Goal: Contribute content

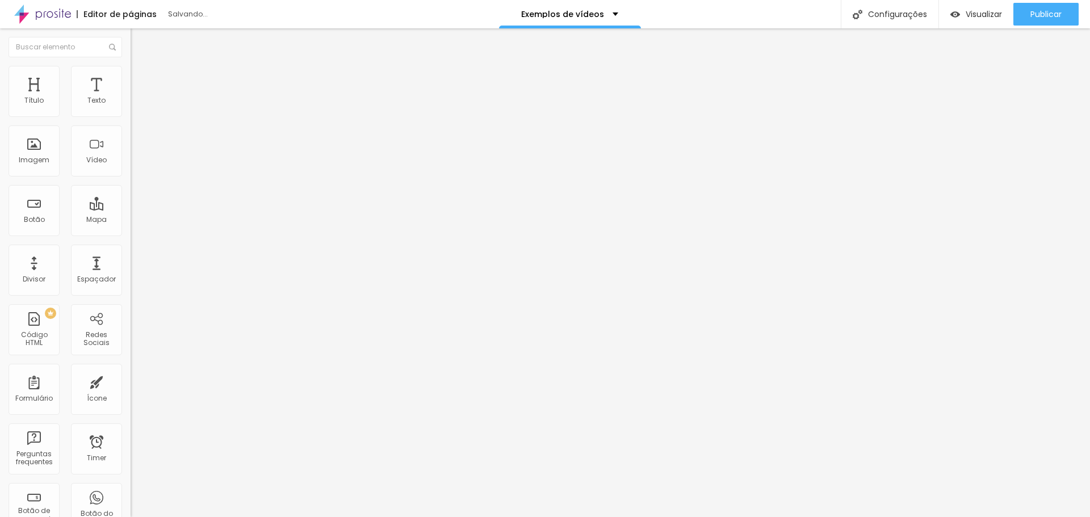
click at [131, 107] on input "[URL][DOMAIN_NAME]" at bounding box center [199, 100] width 136 height 11
paste input "nqkU24eRQv8"
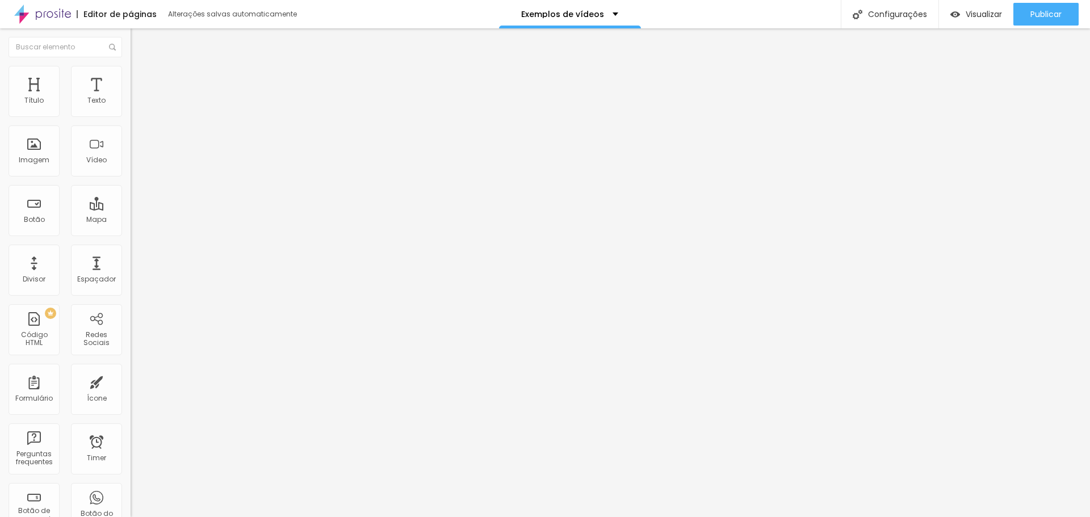
type input "[URL][DOMAIN_NAME]"
click at [498, 12] on button "Publicar" at bounding box center [1046, 14] width 65 height 23
click at [1065, 13] on button "Publicar" at bounding box center [1046, 14] width 65 height 23
click at [131, 107] on input "[URL][DOMAIN_NAME]" at bounding box center [199, 100] width 136 height 11
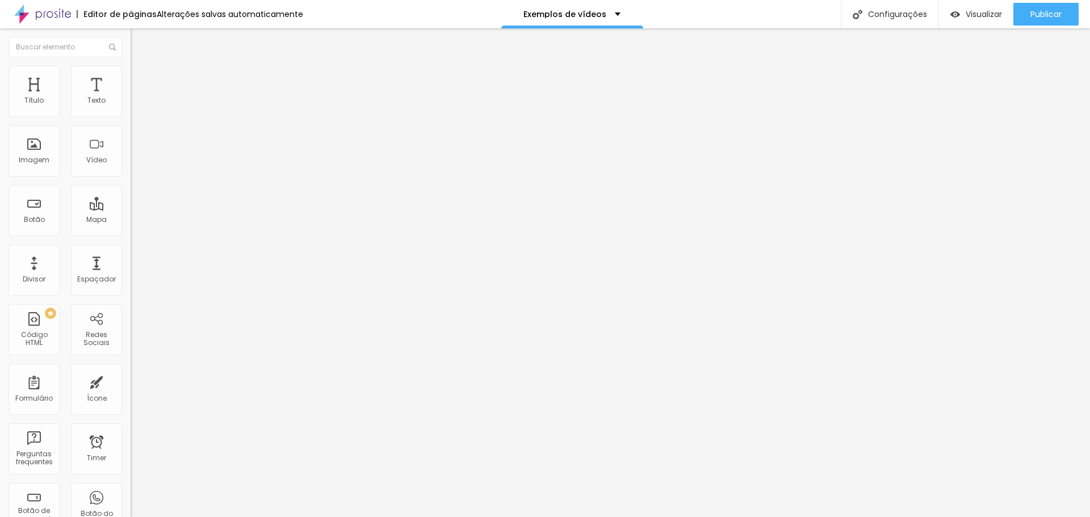
click at [131, 107] on input "[URL][DOMAIN_NAME]" at bounding box center [199, 100] width 136 height 11
